Goal: Navigation & Orientation: Find specific page/section

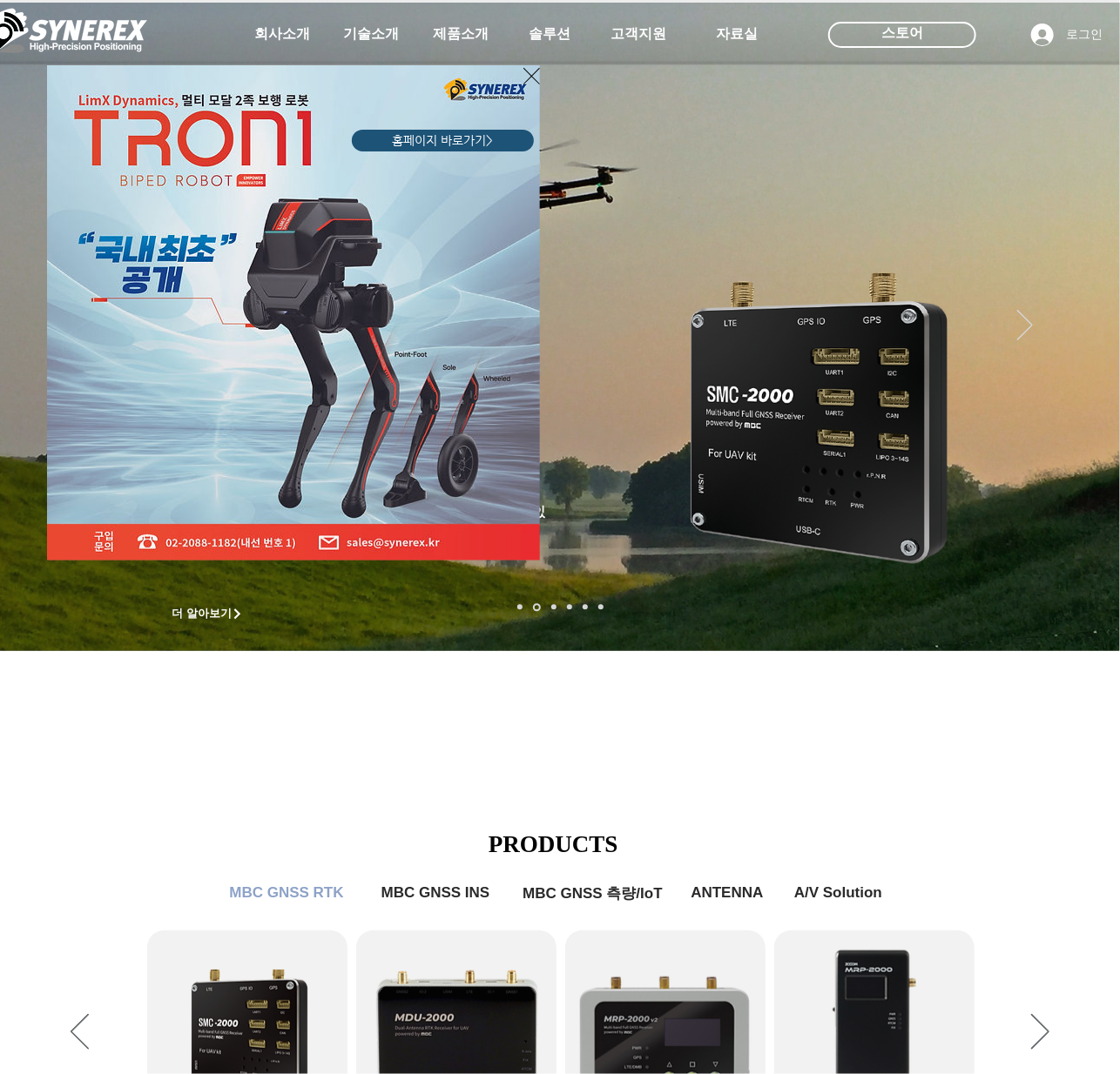
click at [926, 818] on div "LimX Dinamics" at bounding box center [560, 537] width 1120 height 1074
click at [573, 794] on div "LimX Dinamics" at bounding box center [560, 537] width 1120 height 1074
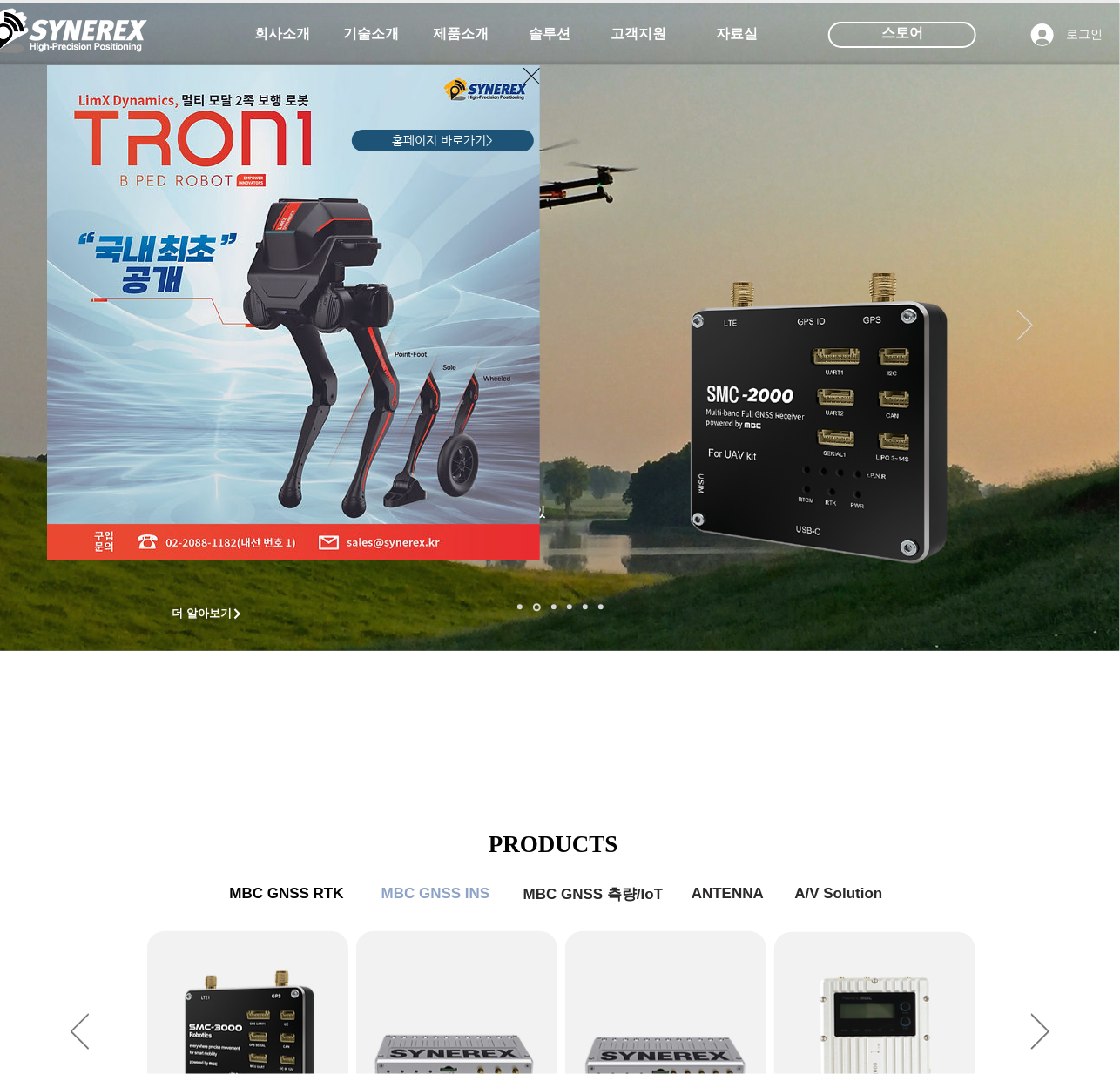
click at [1079, 554] on div "LimX Dinamics" at bounding box center [560, 537] width 1120 height 1074
click at [1087, 559] on div "LimX Dinamics" at bounding box center [560, 537] width 1120 height 1074
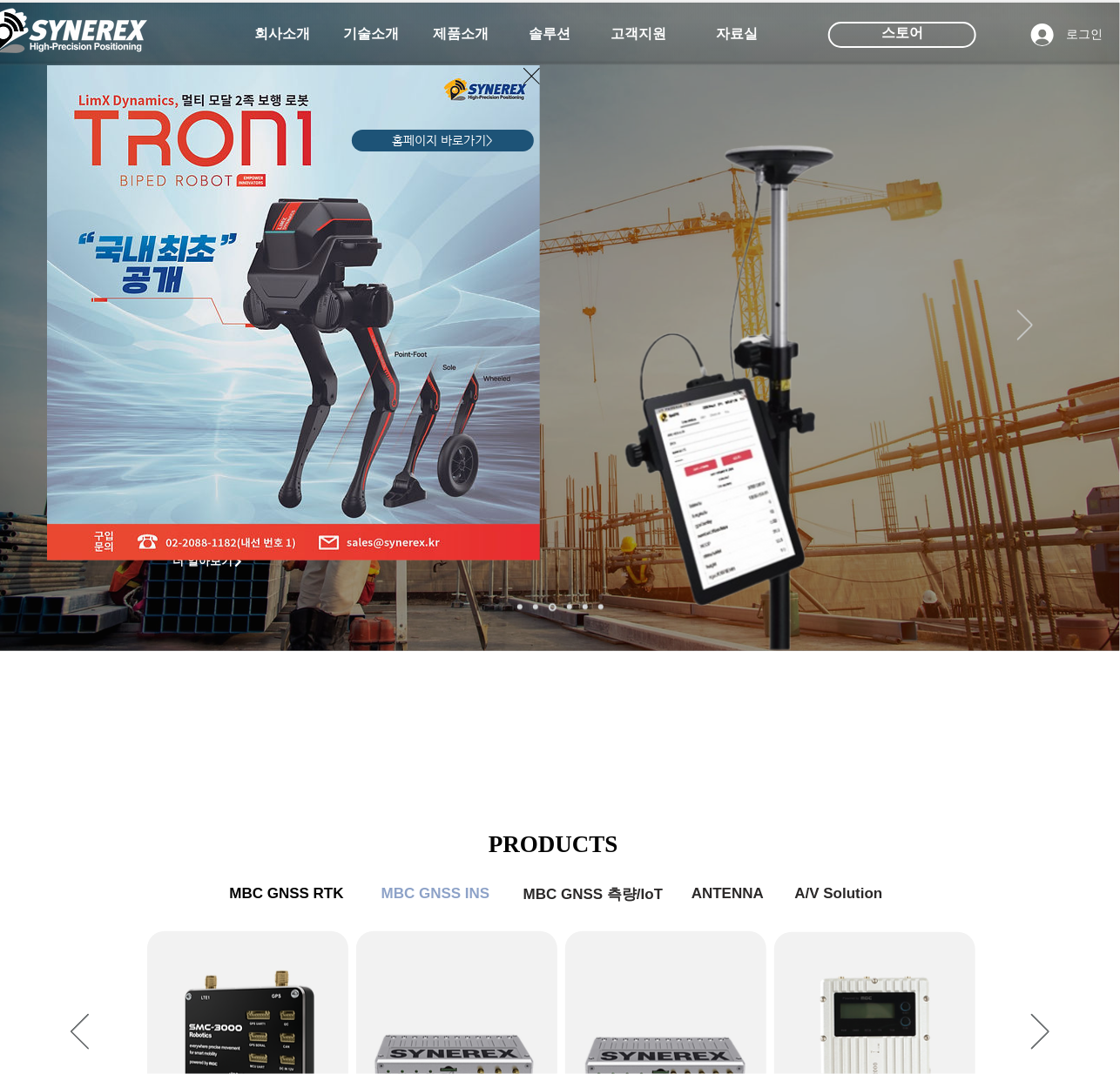
click at [1080, 570] on div "LimX Dinamics" at bounding box center [560, 537] width 1120 height 1074
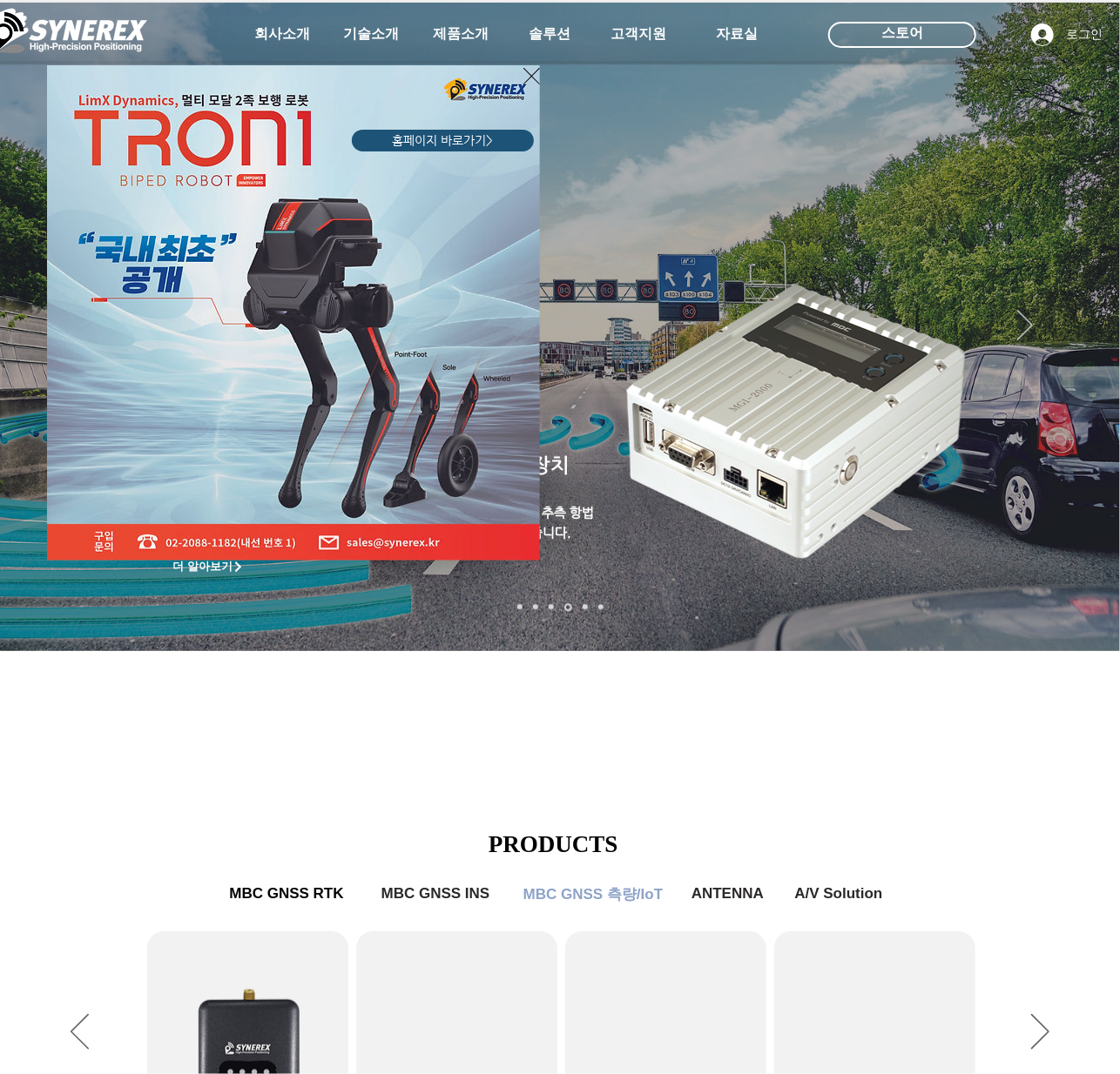
click at [1076, 566] on div "LimX Dinamics" at bounding box center [560, 537] width 1120 height 1074
click at [1080, 567] on div "LimX Dinamics" at bounding box center [560, 537] width 1120 height 1074
click at [1087, 570] on div "LimX Dinamics" at bounding box center [560, 537] width 1120 height 1074
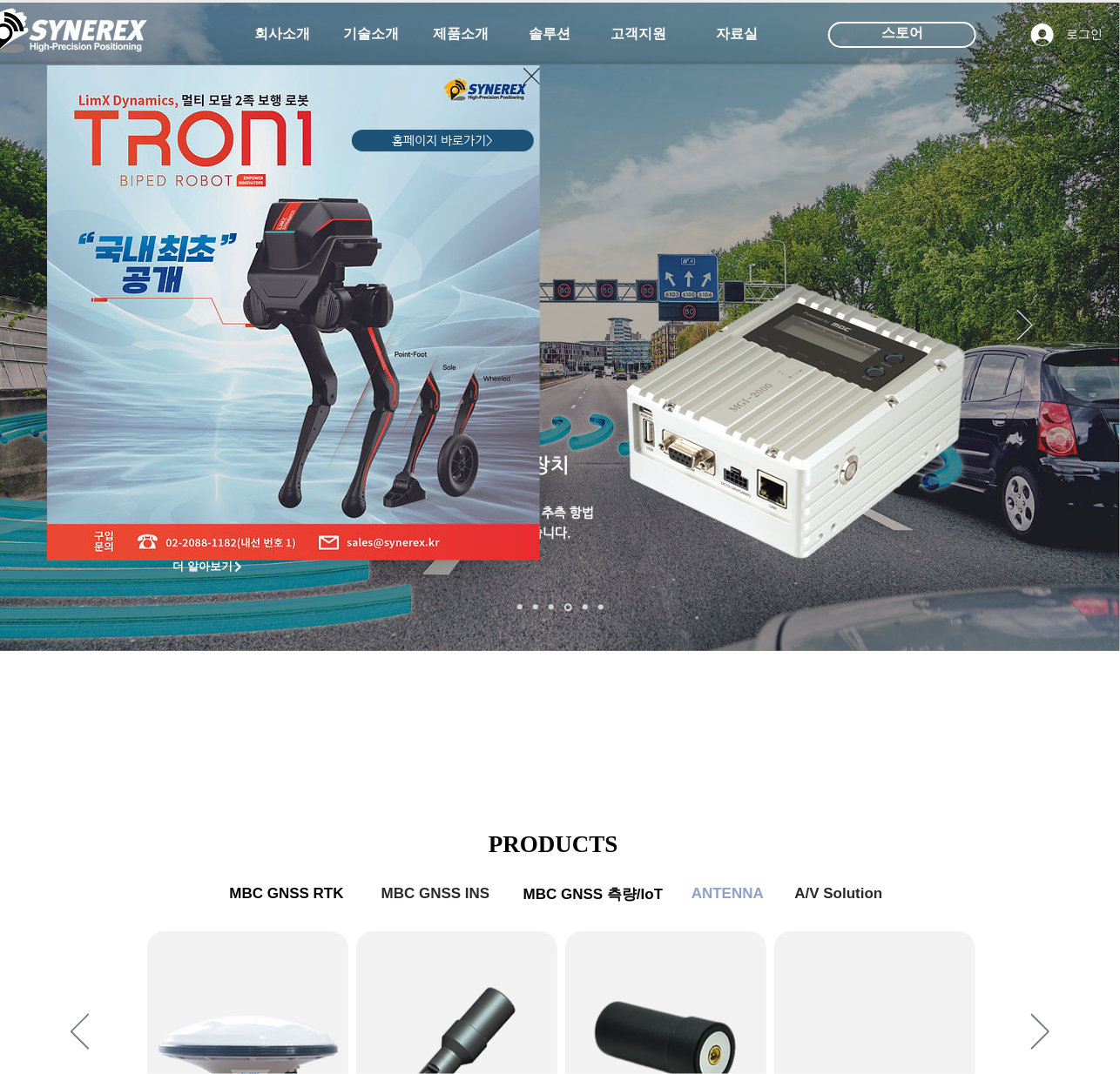
drag, startPoint x: 668, startPoint y: 220, endPoint x: 632, endPoint y: 206, distance: 38.6
click at [668, 219] on div "LimX Dinamics" at bounding box center [560, 537] width 1120 height 1074
click at [84, 37] on div "LimX Dinamics" at bounding box center [211, 296] width 335 height 526
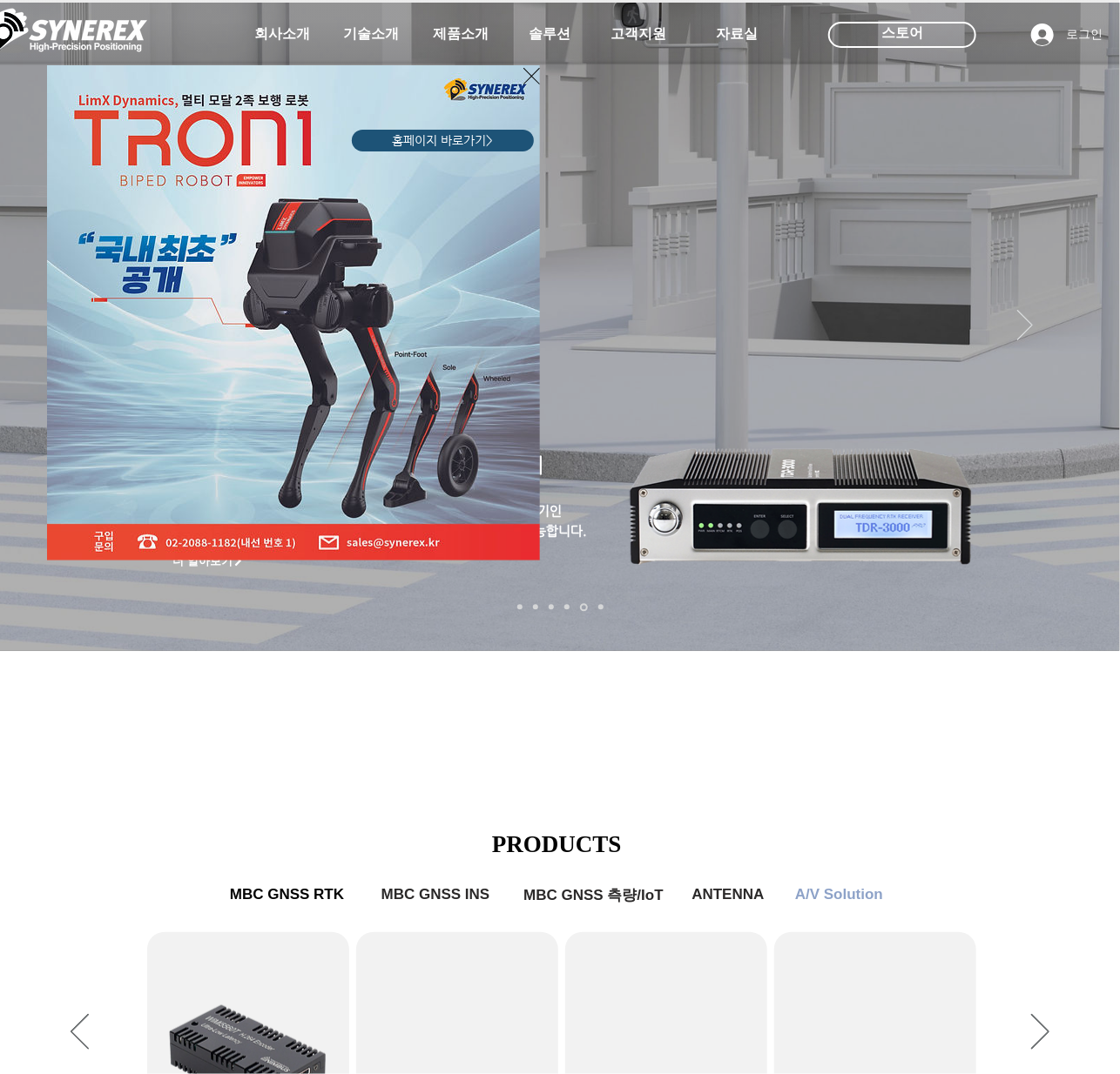
click at [439, 737] on div "LimX Dinamics" at bounding box center [560, 537] width 1120 height 1074
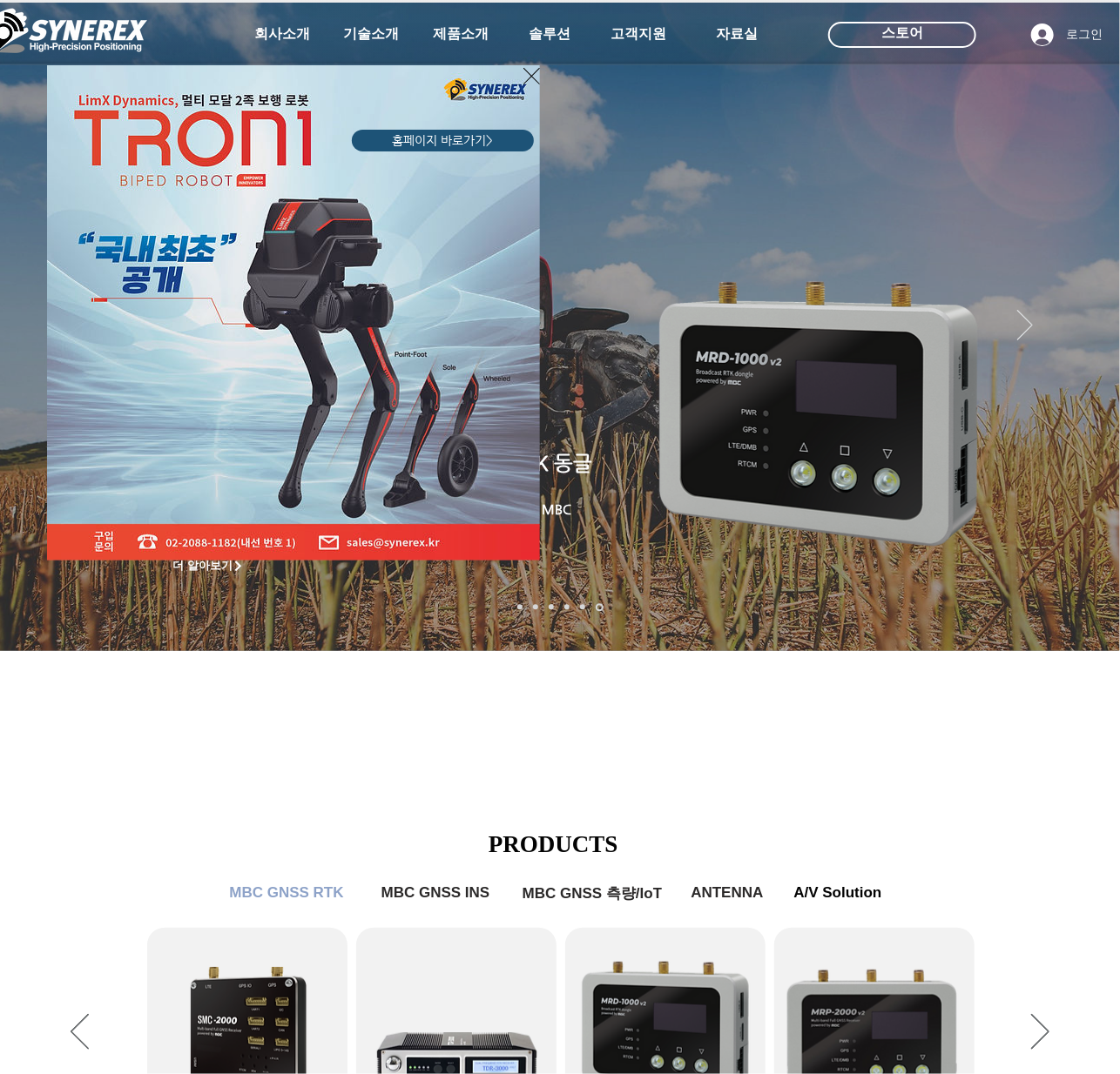
click at [537, 75] on icon "사이트로 돌아가기" at bounding box center [531, 76] width 17 height 21
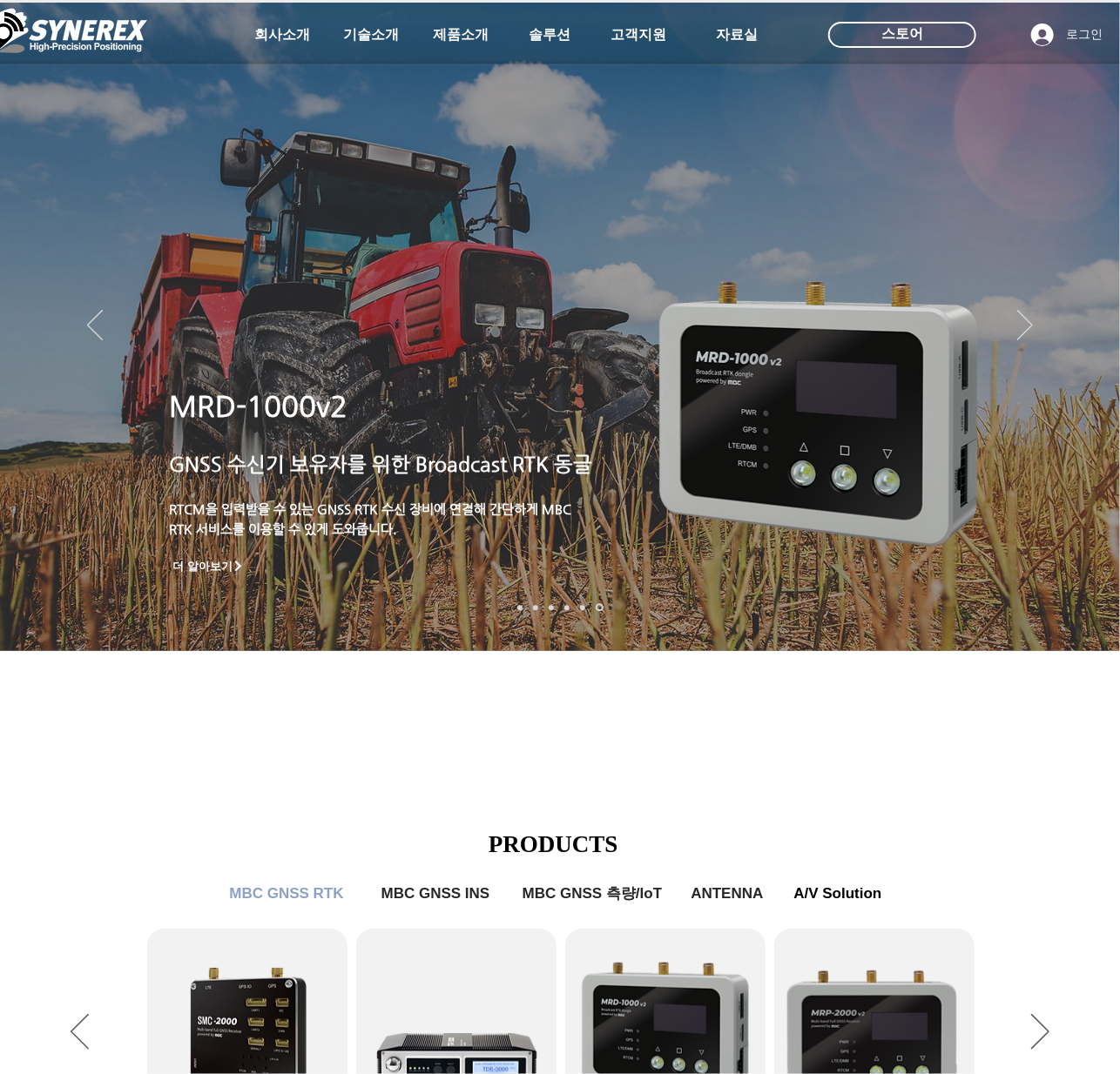
click at [537, 75] on div at bounding box center [560, 129] width 1120 height 258
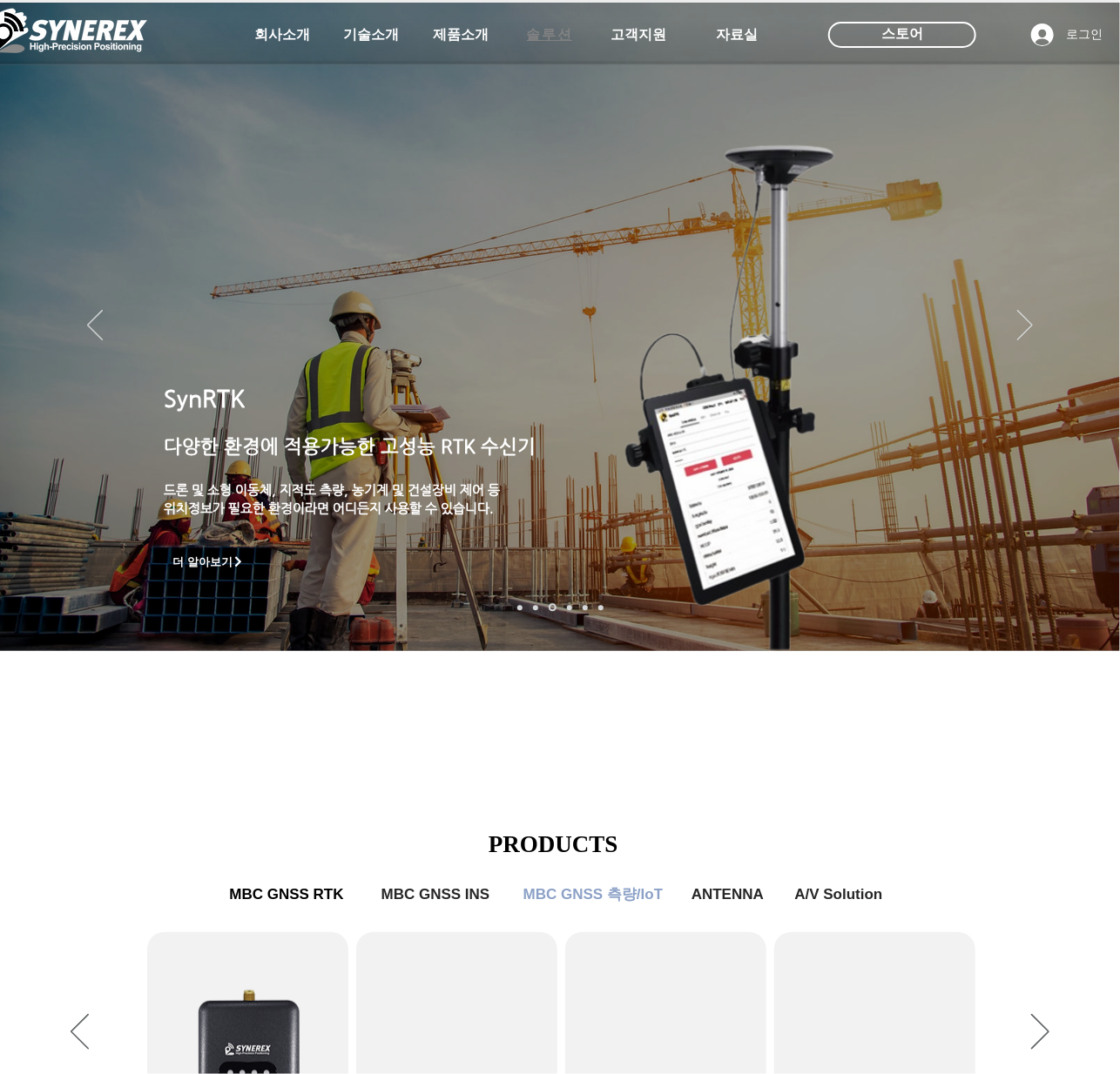
click at [561, 40] on span "솔루션" at bounding box center [549, 35] width 46 height 19
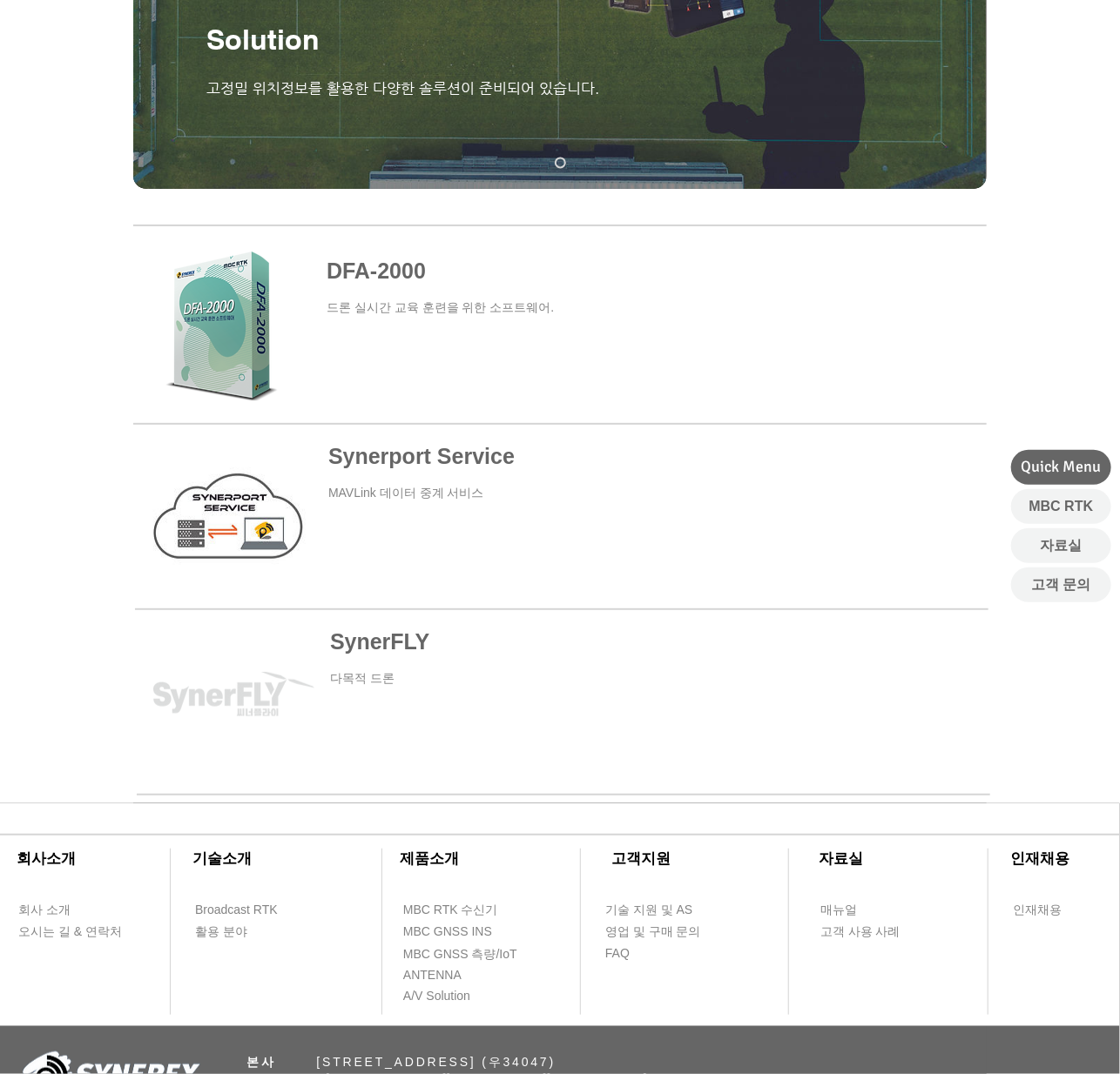
scroll to position [522, 0]
